Goal: Use online tool/utility: Book appointment/travel/reservation

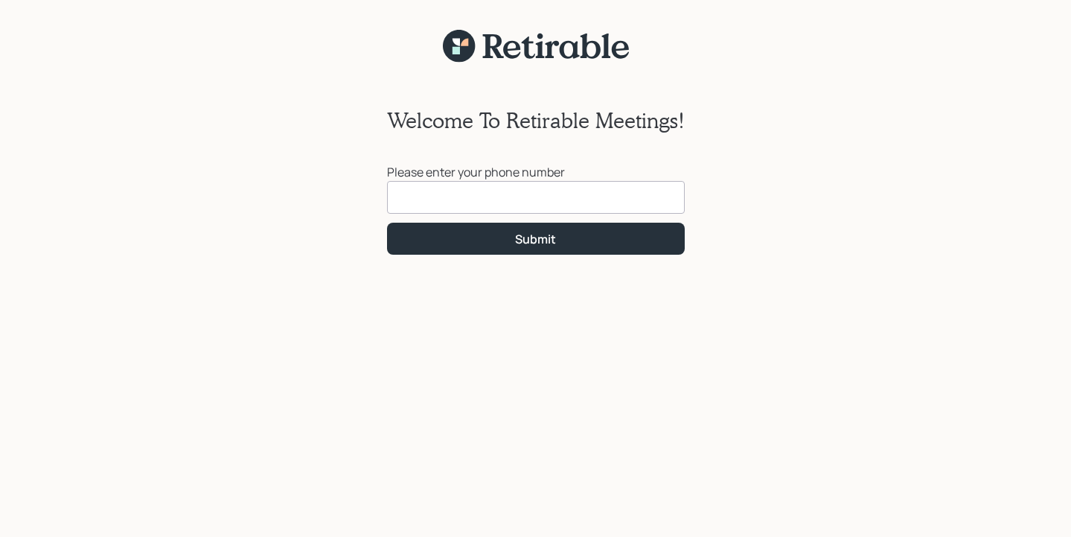
click at [606, 201] on input at bounding box center [536, 197] width 298 height 33
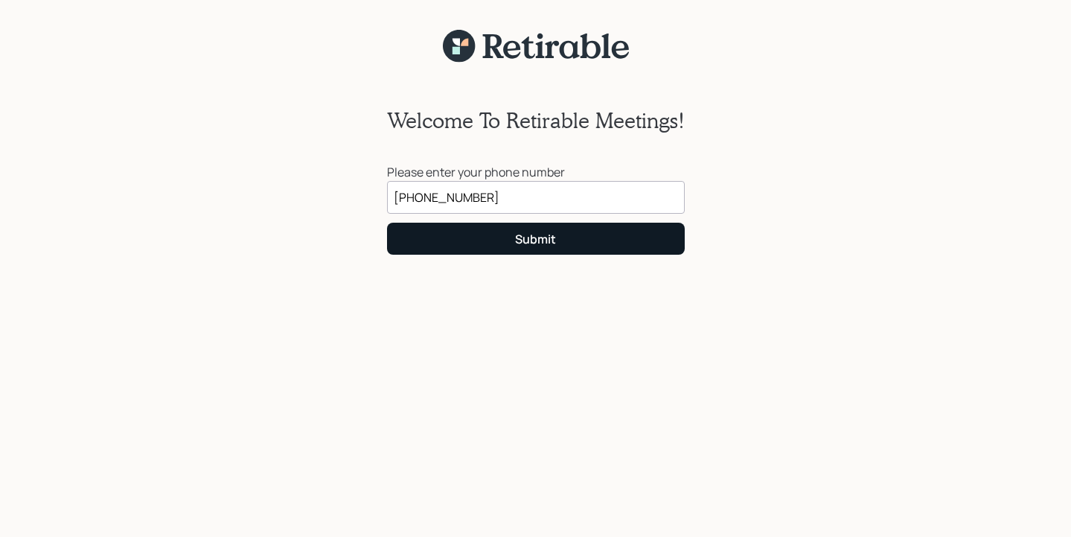
type input "[PHONE_NUMBER]"
click at [648, 237] on button "Submit" at bounding box center [536, 238] width 298 height 32
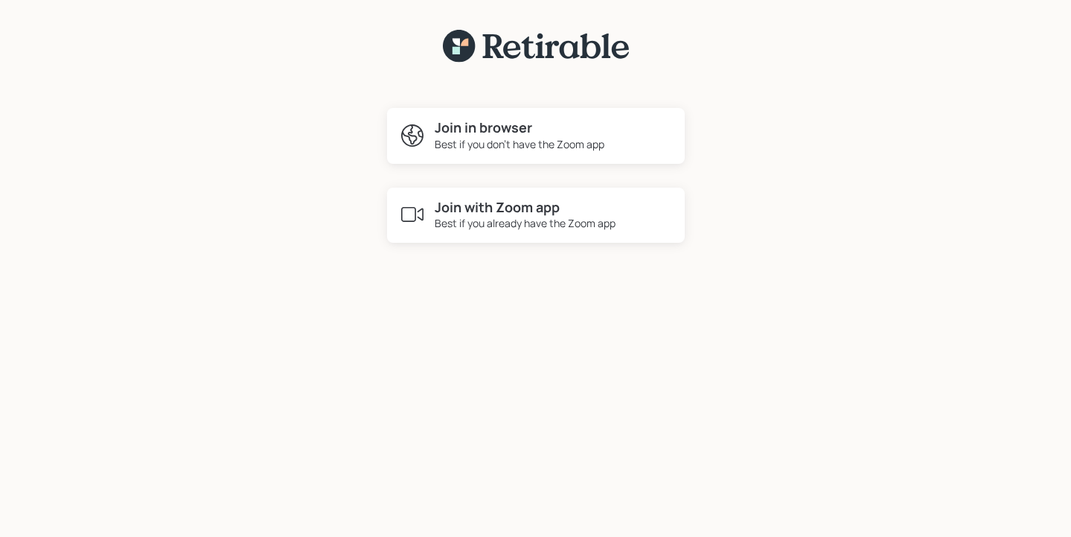
click at [540, 207] on h4 "Join with Zoom app" at bounding box center [525, 207] width 181 height 16
